Goal: Information Seeking & Learning: Learn about a topic

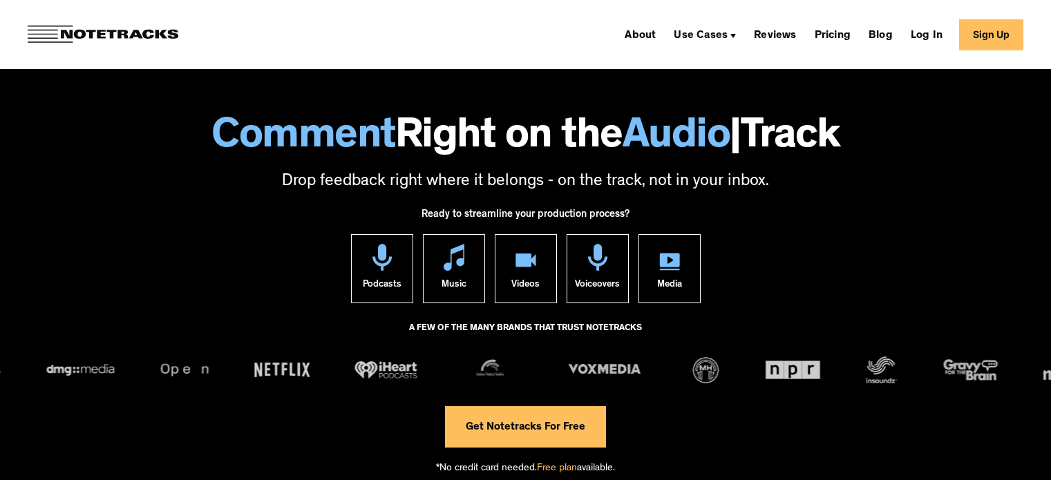
scroll to position [88, 0]
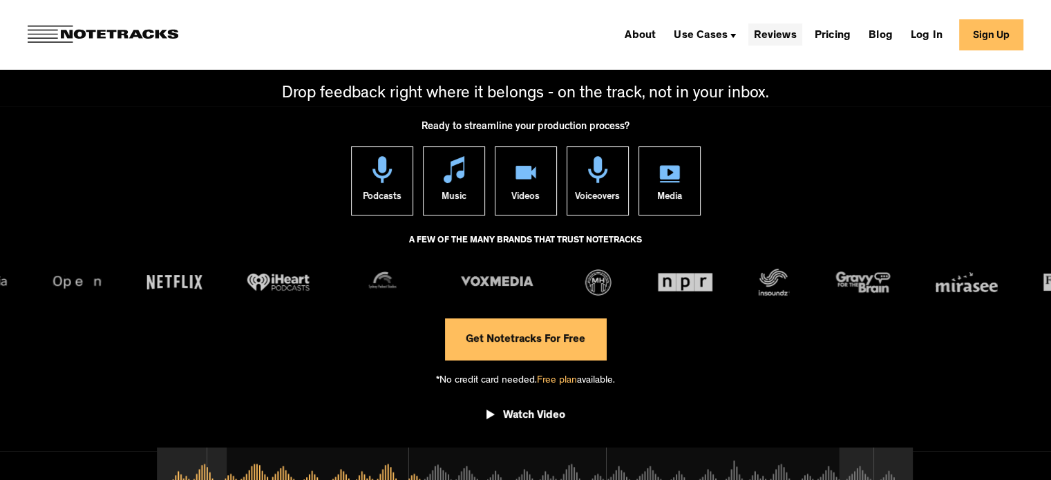
click at [795, 30] on link "Reviews" at bounding box center [775, 35] width 53 height 22
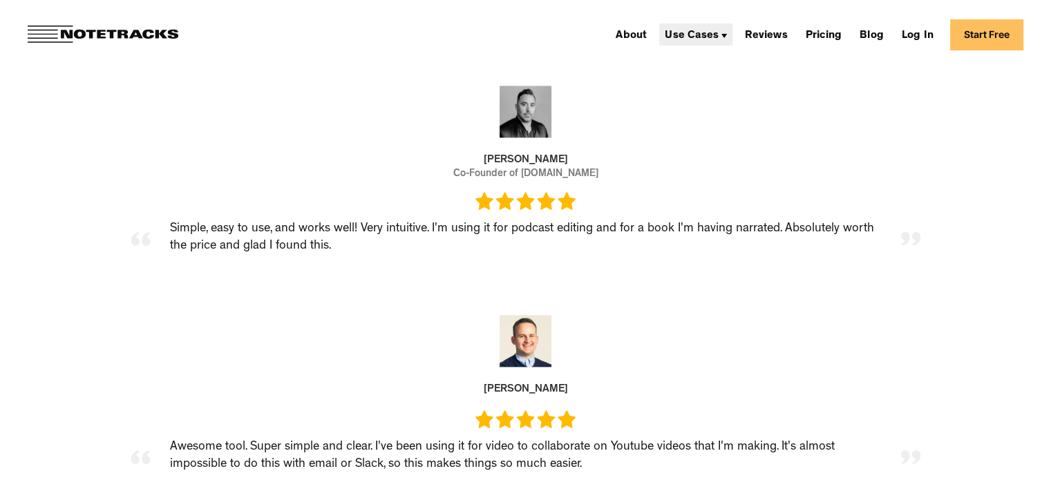
scroll to position [1930, 0]
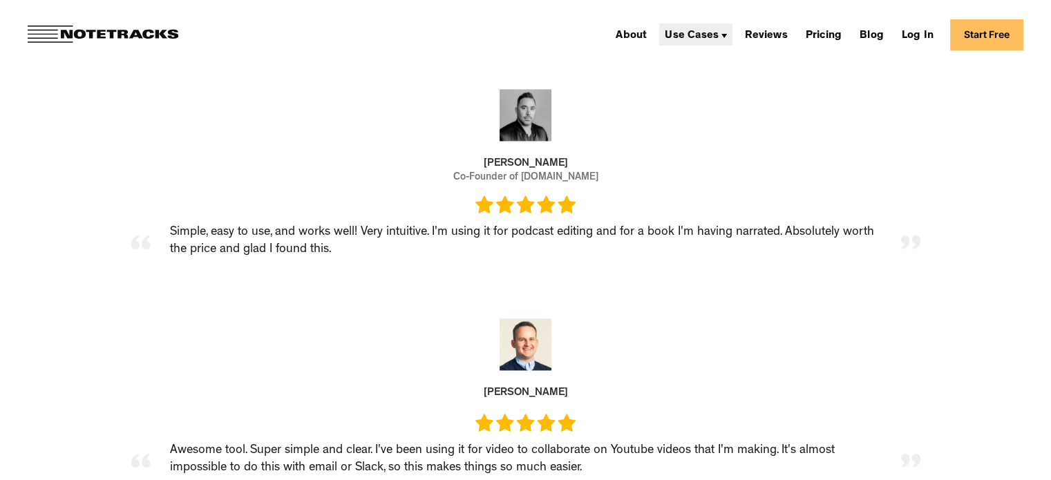
click at [699, 35] on div "Use Cases" at bounding box center [692, 35] width 54 height 11
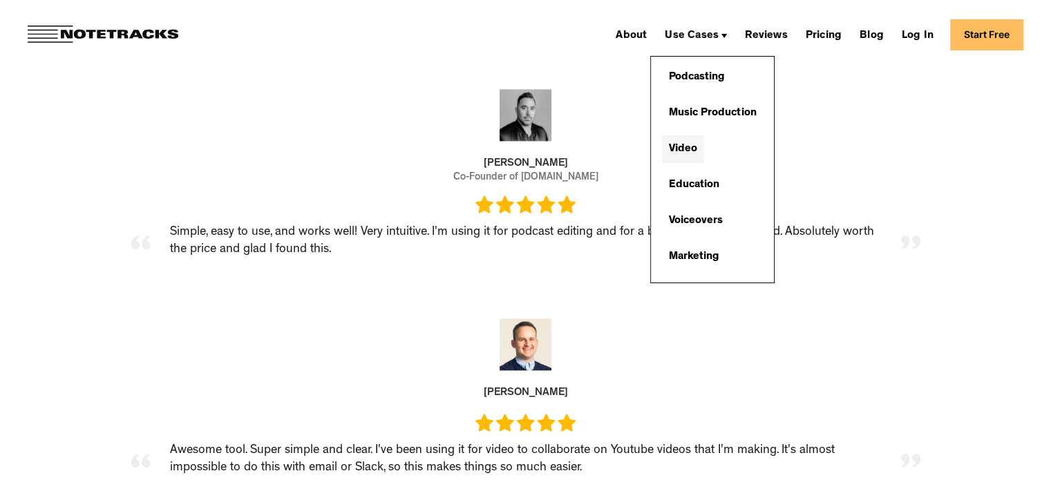
click at [682, 142] on link "Video" at bounding box center [683, 149] width 42 height 28
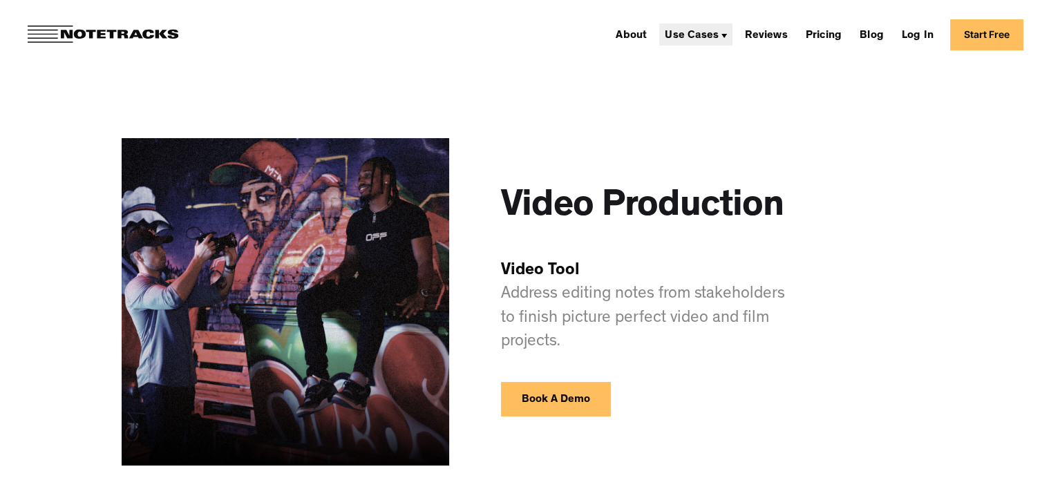
click at [703, 33] on div "Use Cases" at bounding box center [692, 35] width 54 height 11
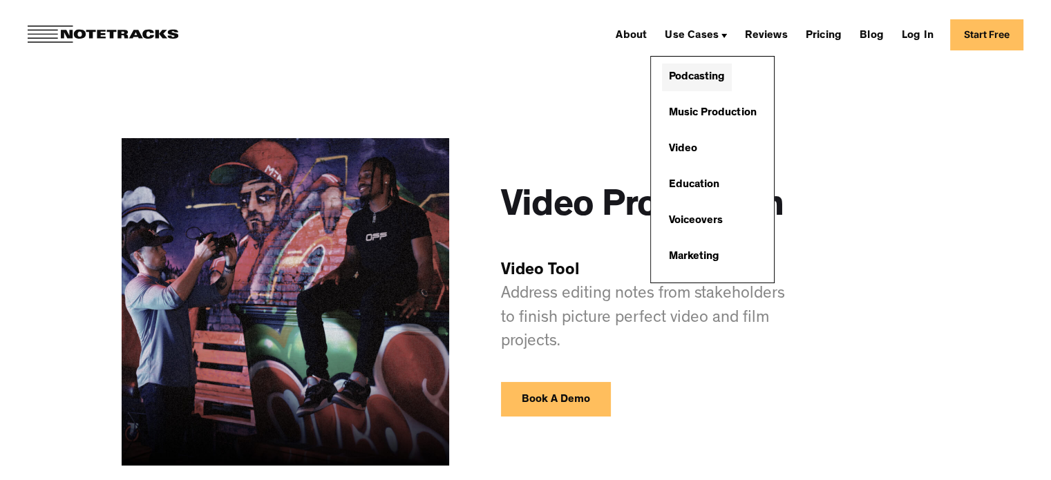
click at [696, 73] on link "Podcasting" at bounding box center [697, 78] width 70 height 28
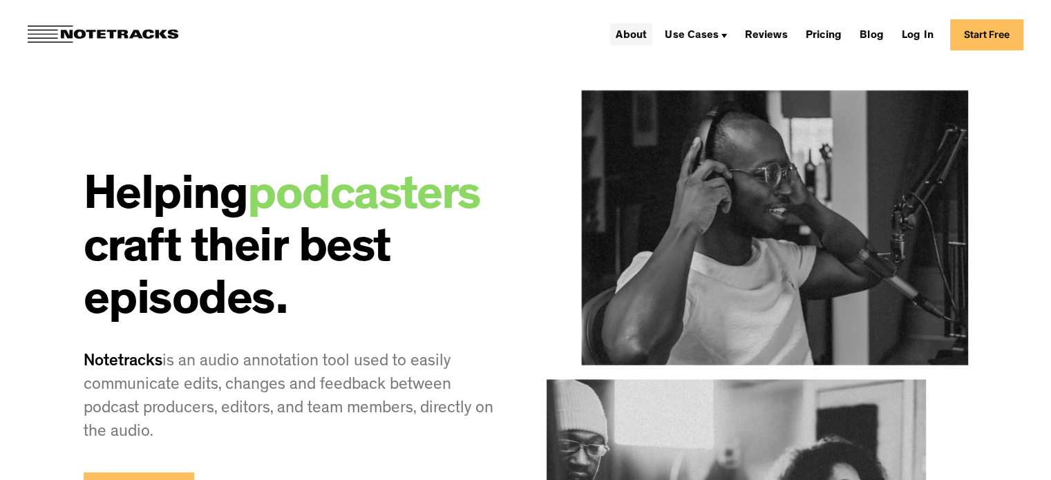
click at [633, 33] on link "About" at bounding box center [631, 35] width 42 height 22
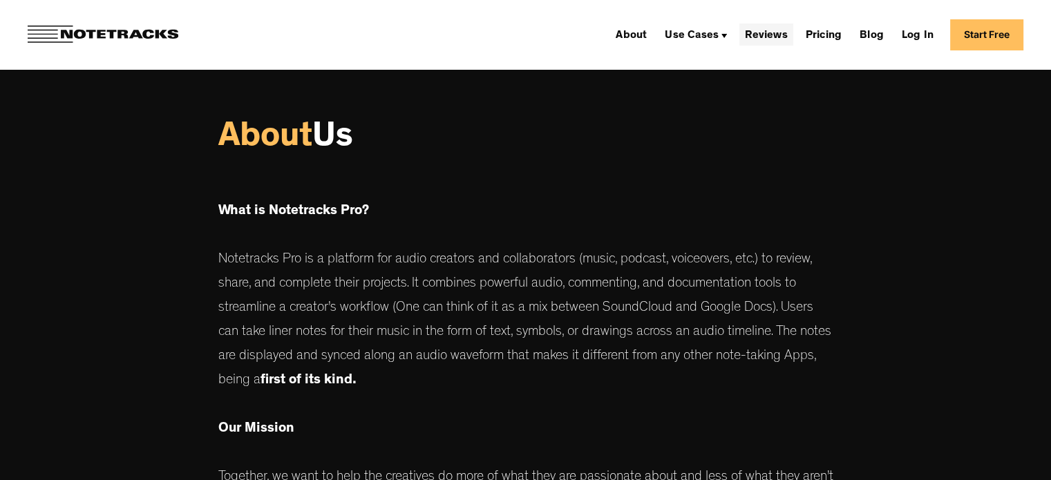
click at [773, 39] on link "Reviews" at bounding box center [766, 35] width 53 height 22
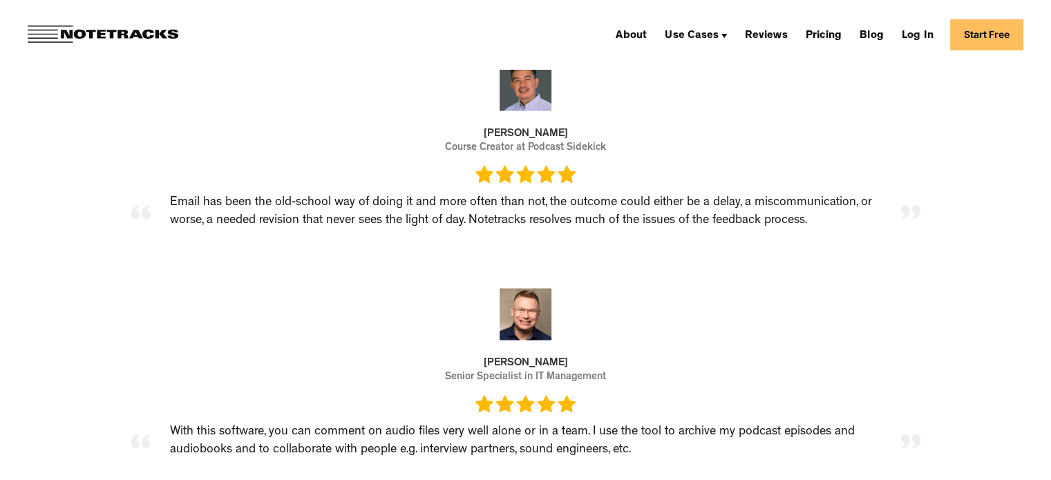
scroll to position [2546, 0]
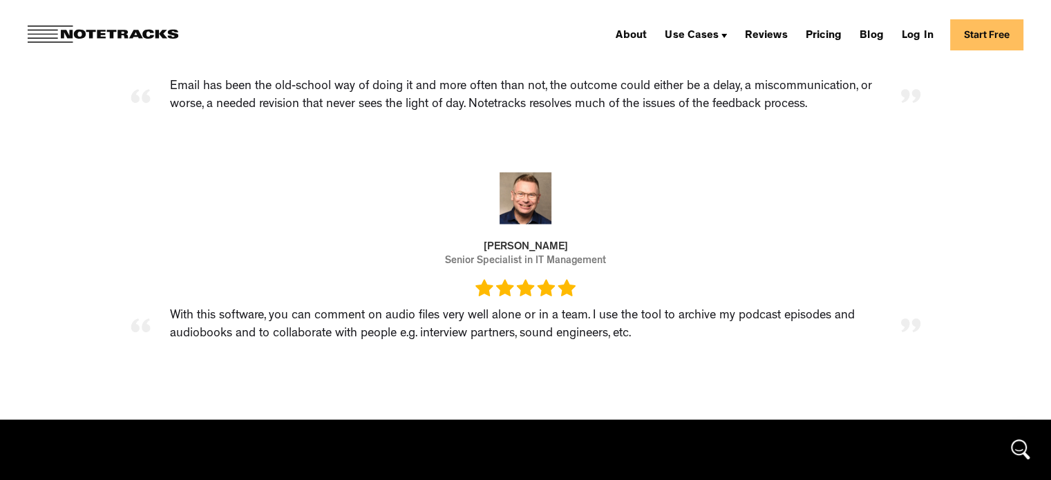
scroll to position [2546, 0]
